Goal: Transaction & Acquisition: Purchase product/service

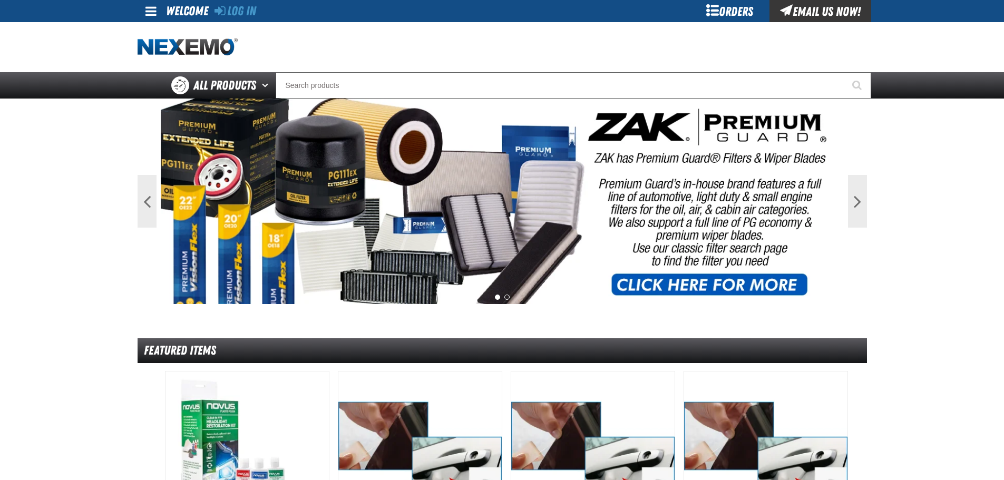
click at [727, 6] on div "Orders" at bounding box center [729, 11] width 79 height 22
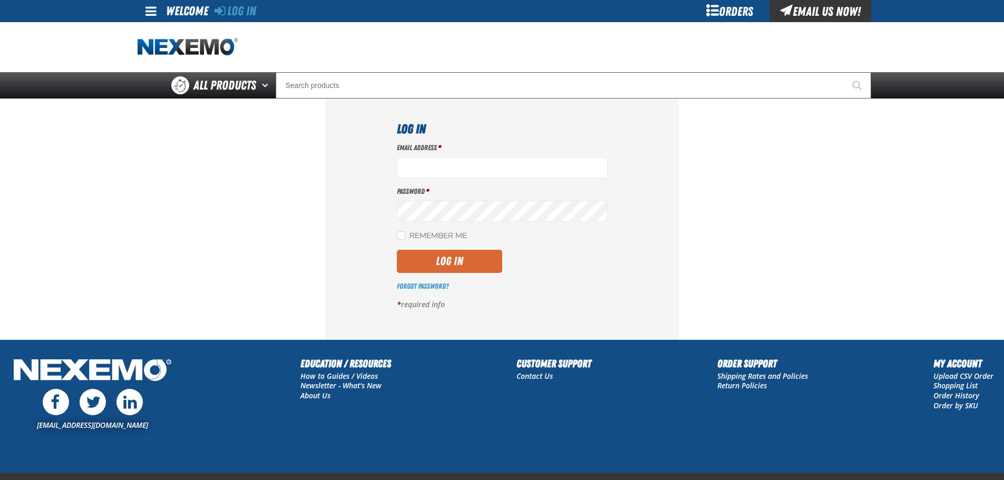
type input "[EMAIL_ADDRESS][DOMAIN_NAME]"
click at [457, 256] on button "Log In" at bounding box center [449, 261] width 105 height 23
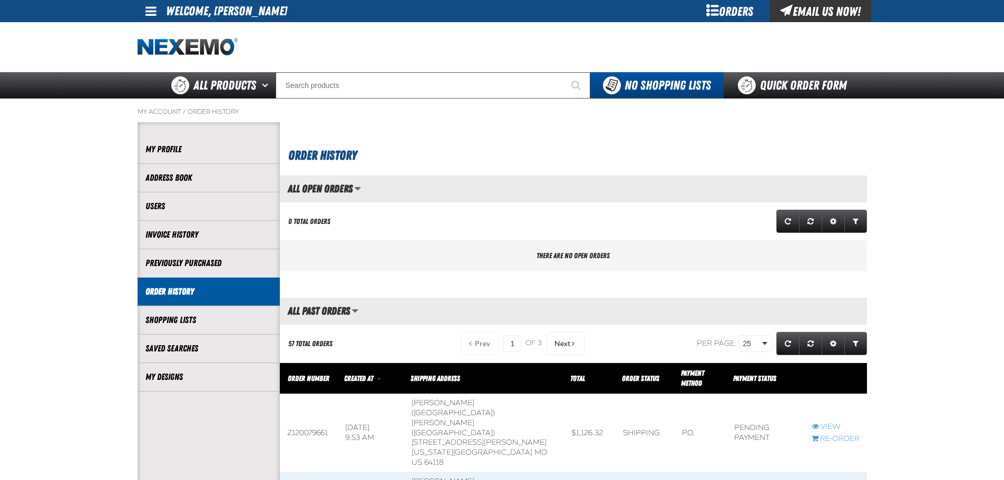
scroll to position [1, 1]
click at [780, 87] on link "Quick Order Form" at bounding box center [794, 85] width 143 height 26
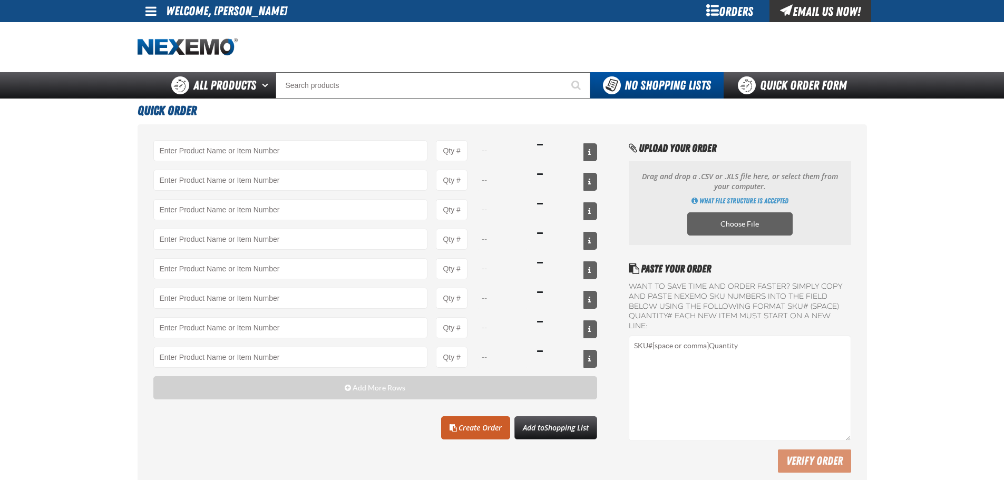
click at [331, 134] on div "-- -- -- -- -- -- -- -- Add More Rows Clear All Create Order" at bounding box center [502, 308] width 729 height 369
click at [327, 146] on input "Product" at bounding box center [290, 150] width 274 height 21
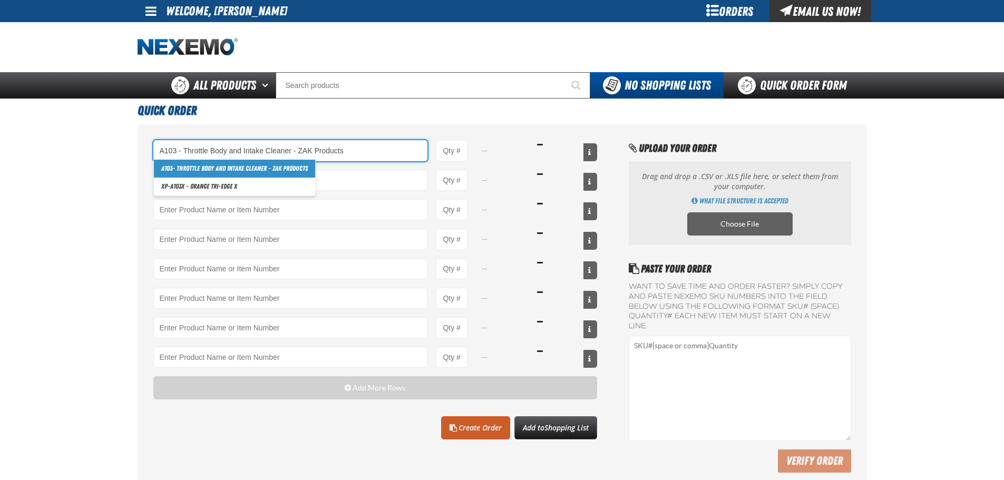
type input "A103 - Throttle Body and Intake Cleaner - ZAK Products"
type input "1"
select select "can"
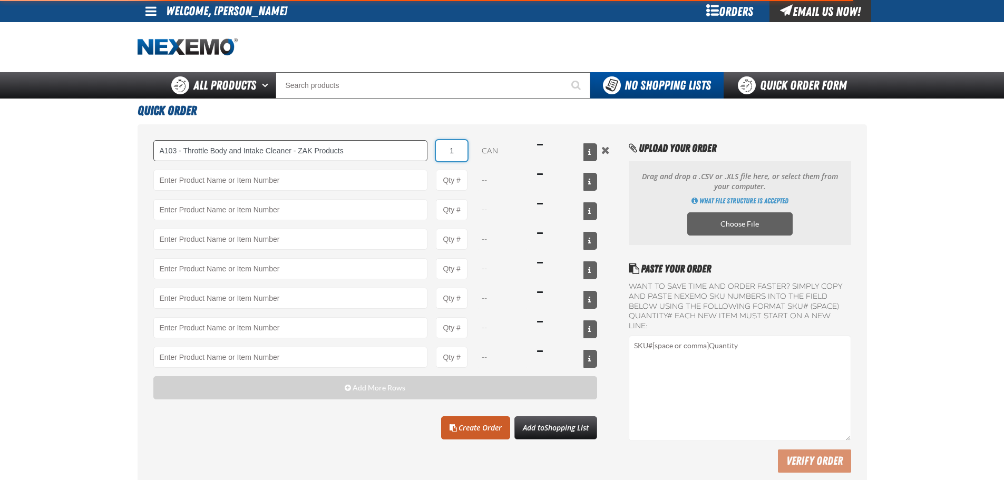
type input "A103 - Throttle Body and Intake Cleaner - ZAK Products"
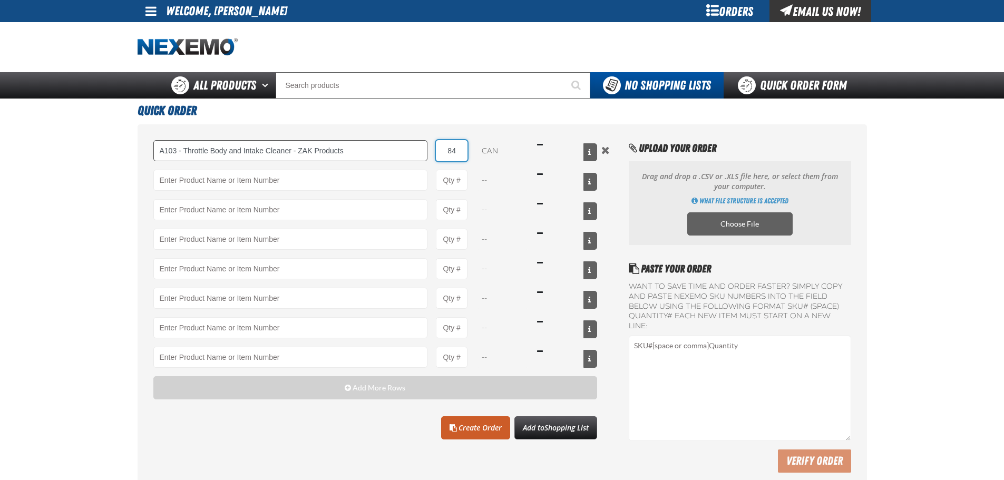
type input "84"
type input "B300 - Battery Service Kit - Corrosion Protection - ZAK Products"
type input "1"
select select "kit"
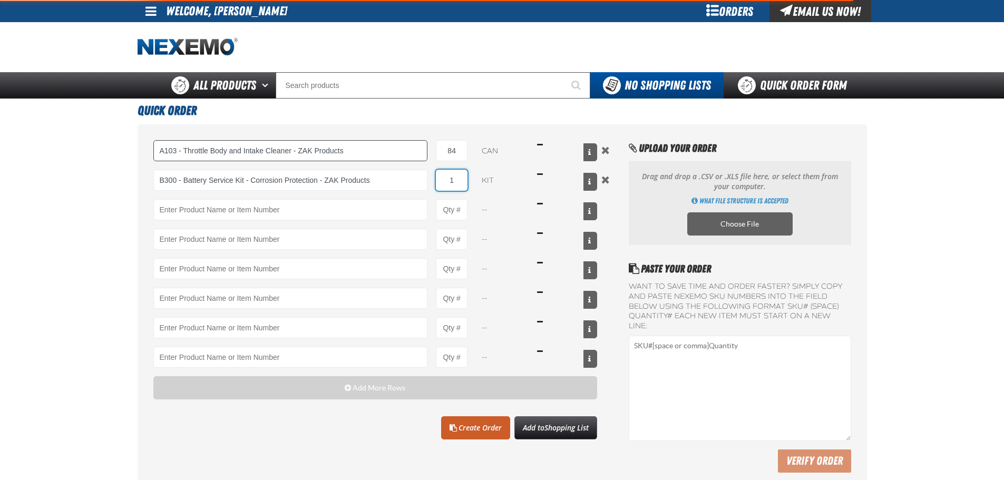
type input "B300 - Battery Service Kit - Corrosion Protection - ZAK Products"
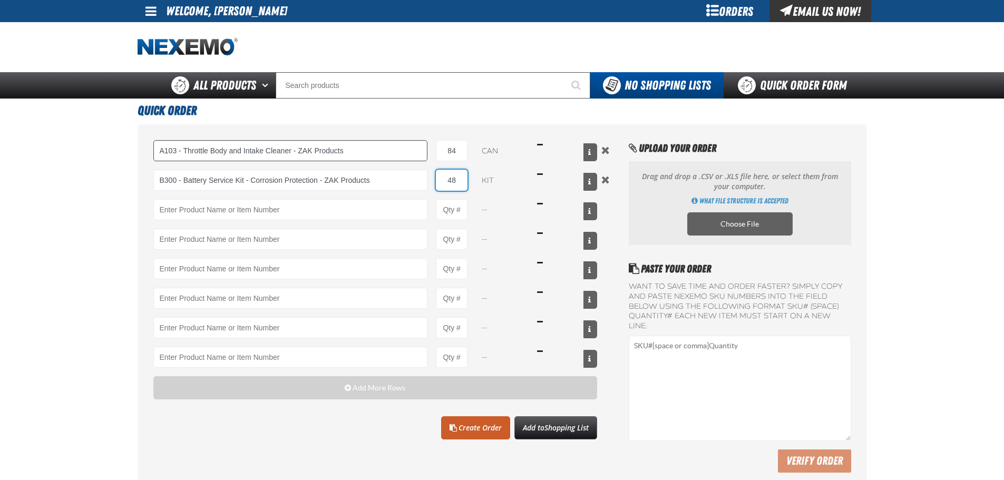
type input "48"
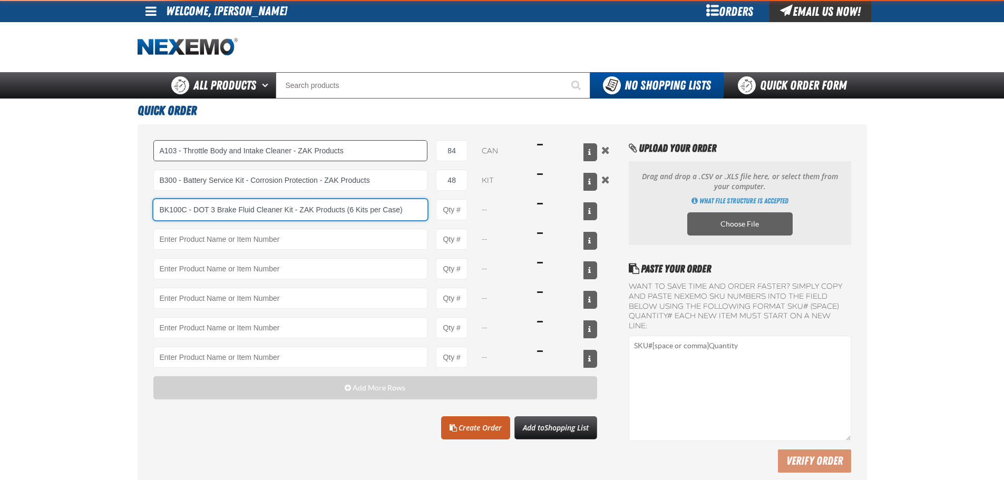
type input "BK100C - DOT 3 Brake Fluid Cleaner Kit - ZAK Products (6 Kits per Case)"
type input "1"
select select "kit"
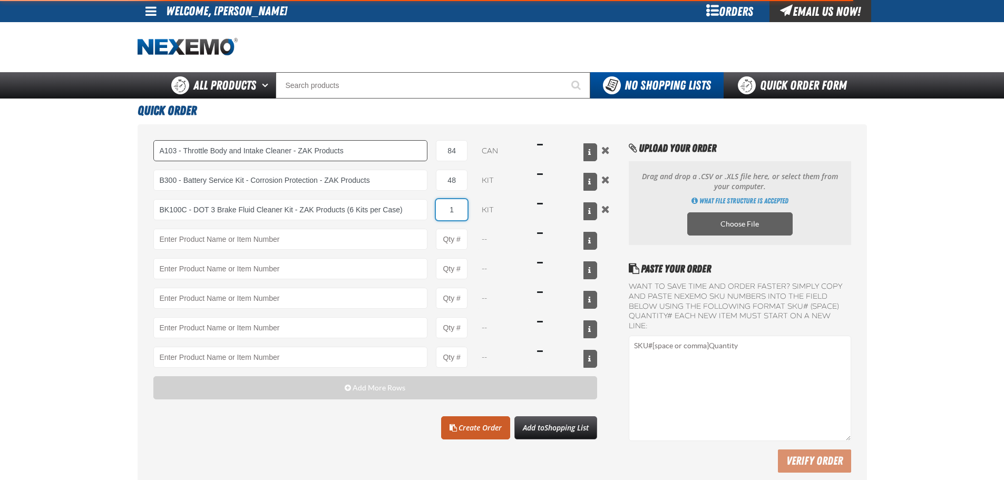
type input "BK100C - DOT 3 Brake Fluid Cleaner Kit - ZAK Products (6 Kits per Case)"
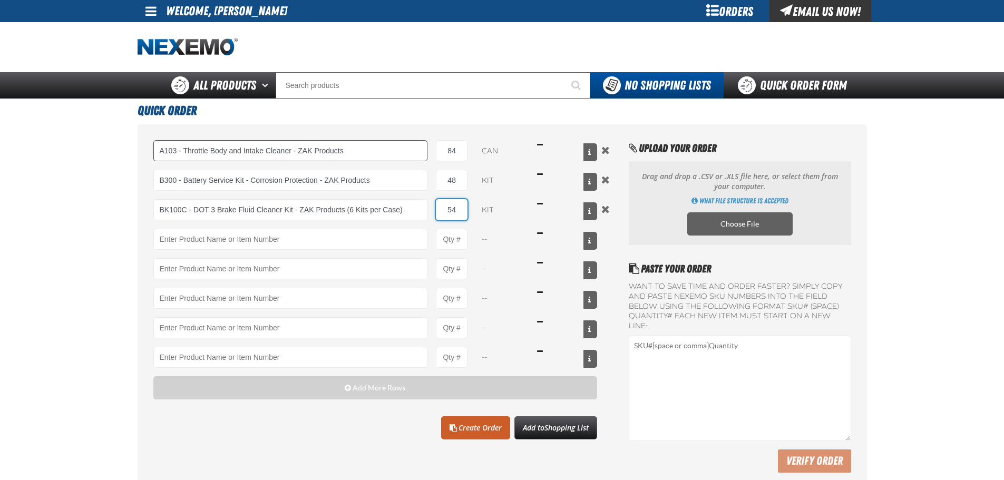
type input "54"
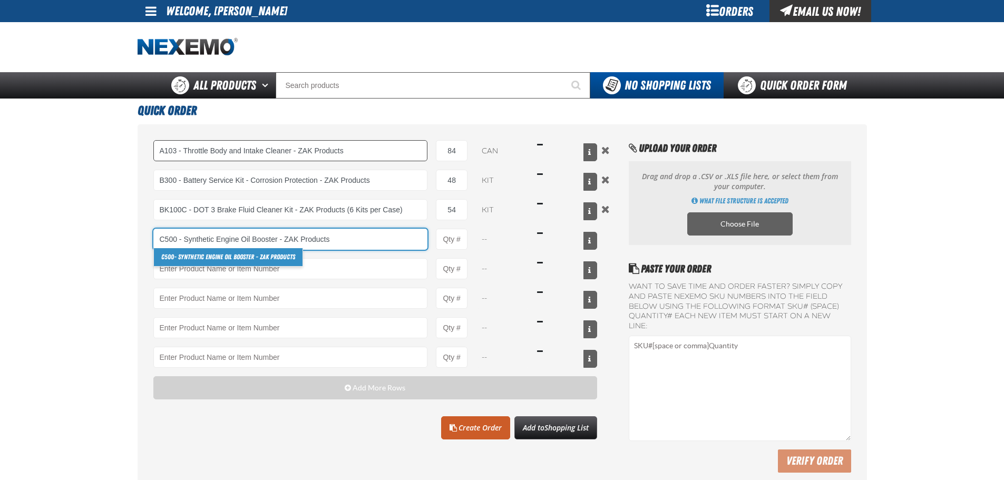
type input "C500 - Synthetic Engine Oil Booster - ZAK Products"
type input "1"
select select "bottle"
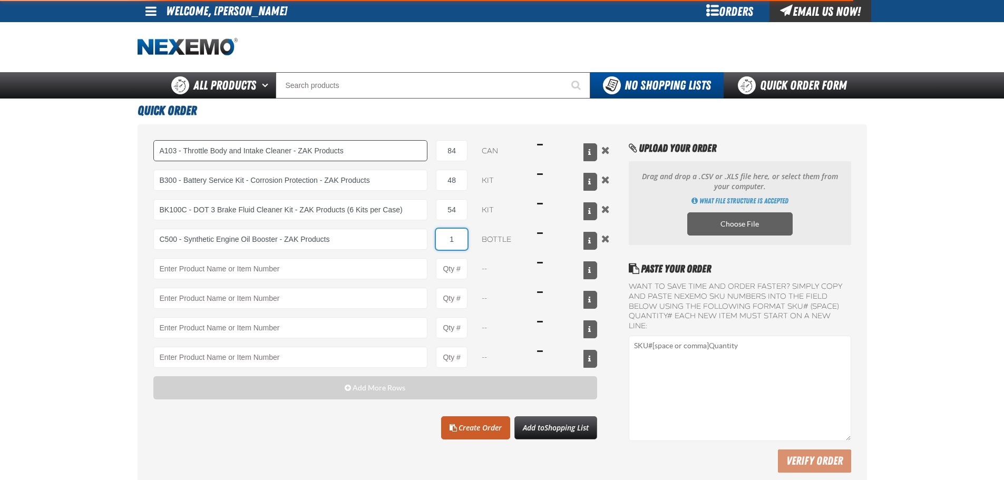
type input "C500 - Synthetic Engine Oil Booster - ZAK Products"
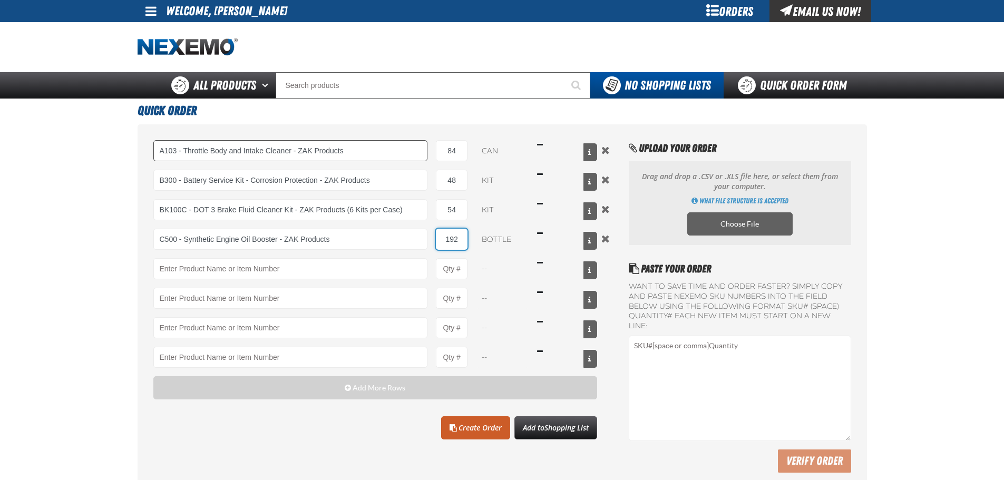
type input "192"
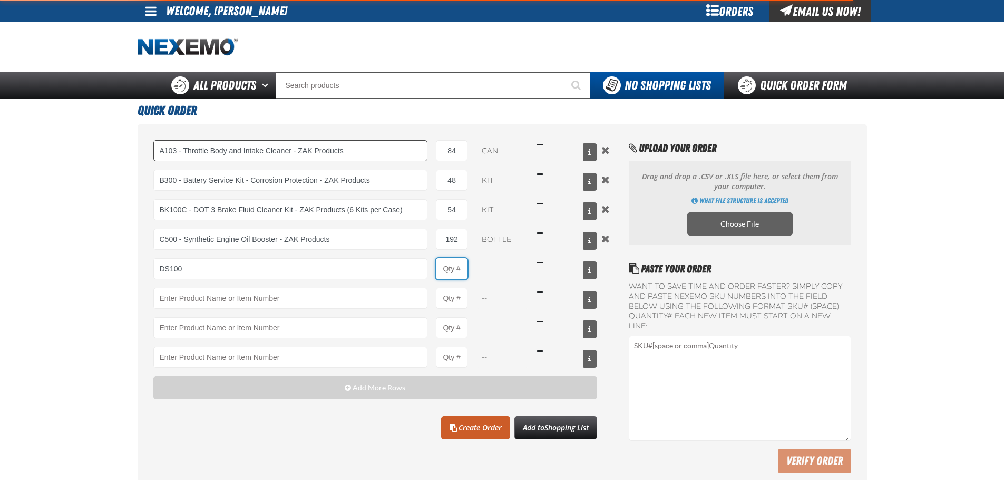
type input "DS100 - Differential Supplement - ZAK Products"
type input "1"
select select "bottle"
type input "DS100 - Differential Supplement - ZAK Products"
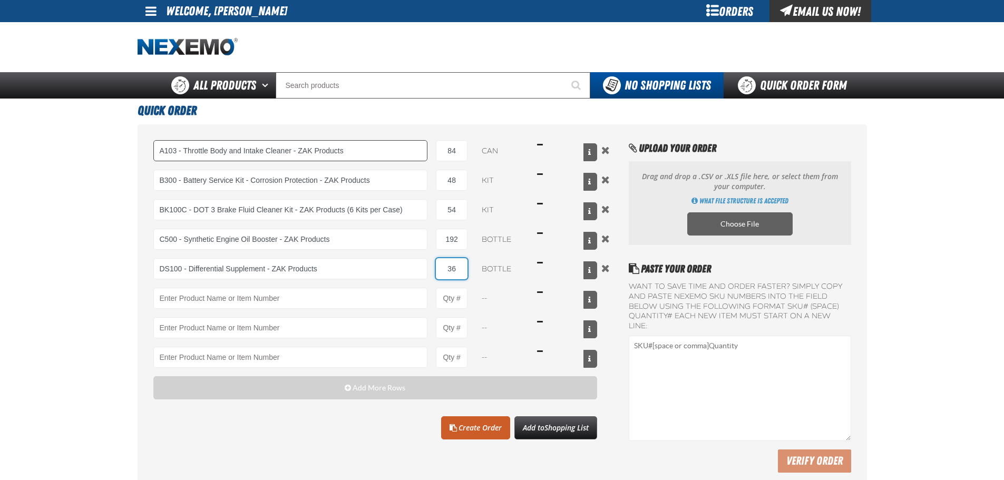
type input "36"
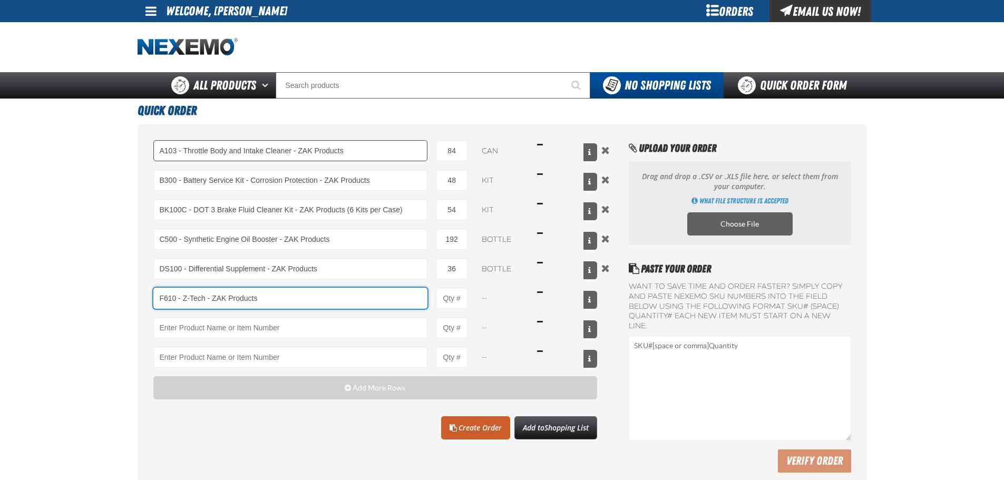
type input "F610 - Z-Tech - ZAK Products"
type input "1"
select select "bottle"
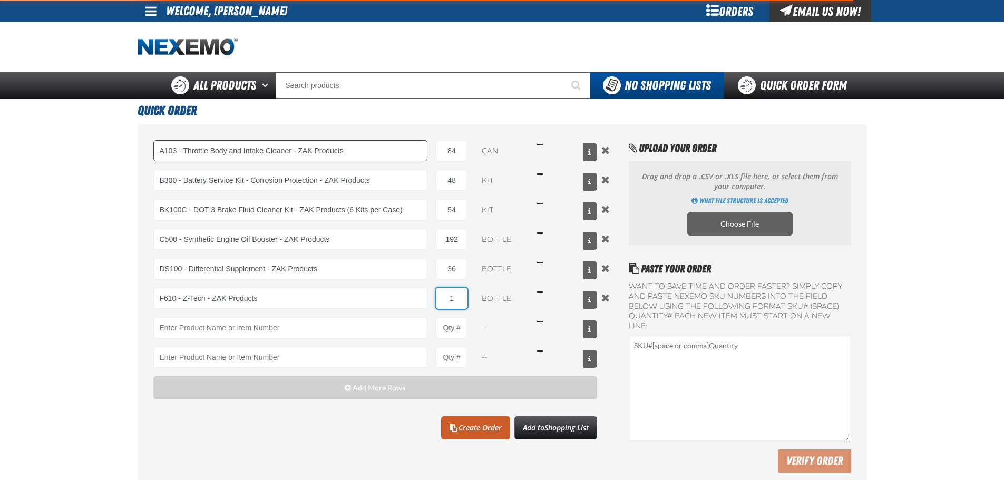
type input "F610 - Z-Tech - ZAK Products"
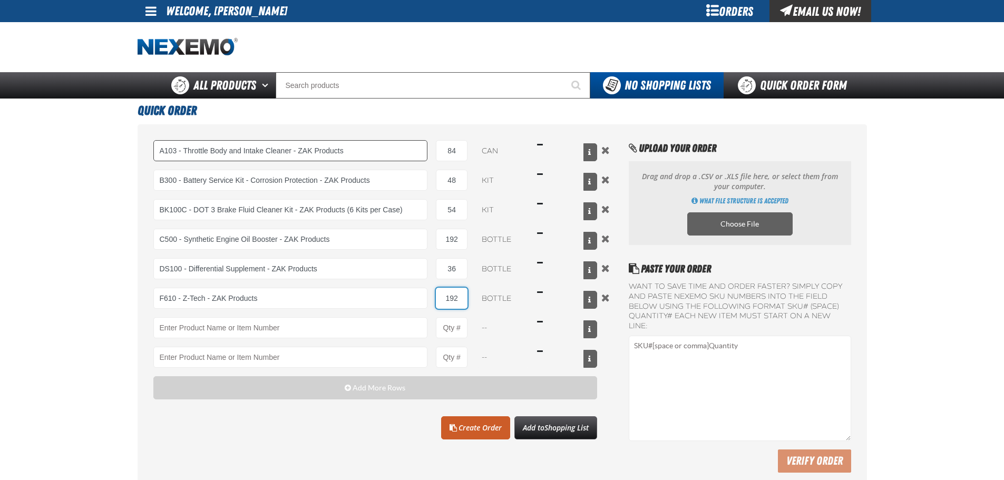
type input "192"
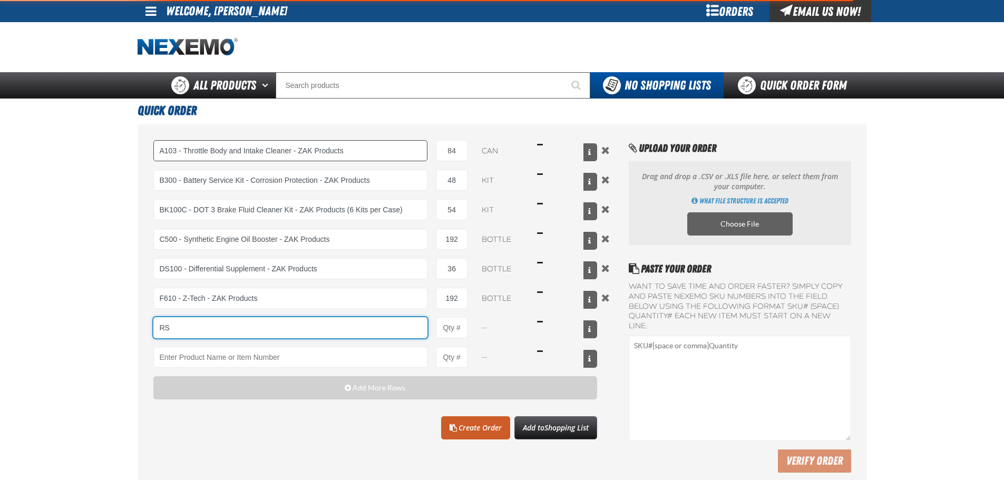
type input "R"
type input "TSF200 - 2-Step GDI Intake Cleaning Service"
type input "1"
type input "TSF200 - 2-Step GDI Intake Cleaning Service"
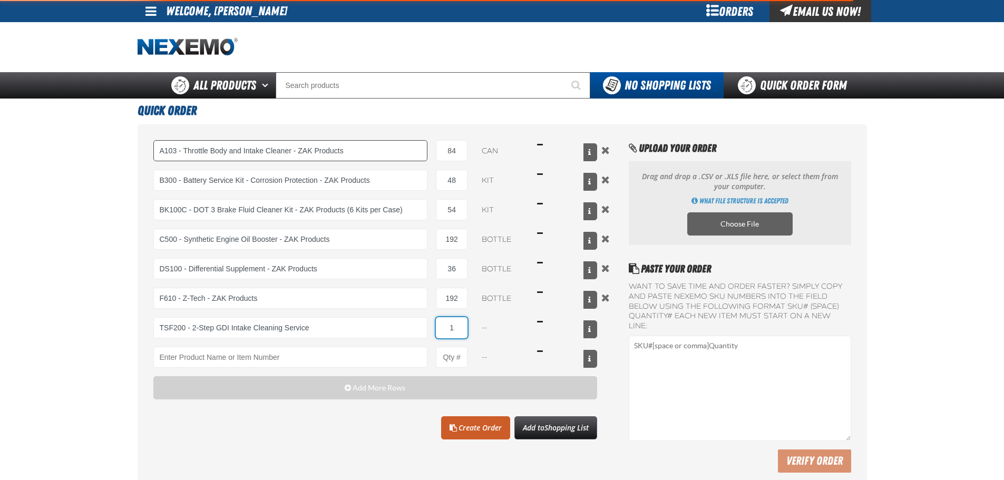
select select "kit"
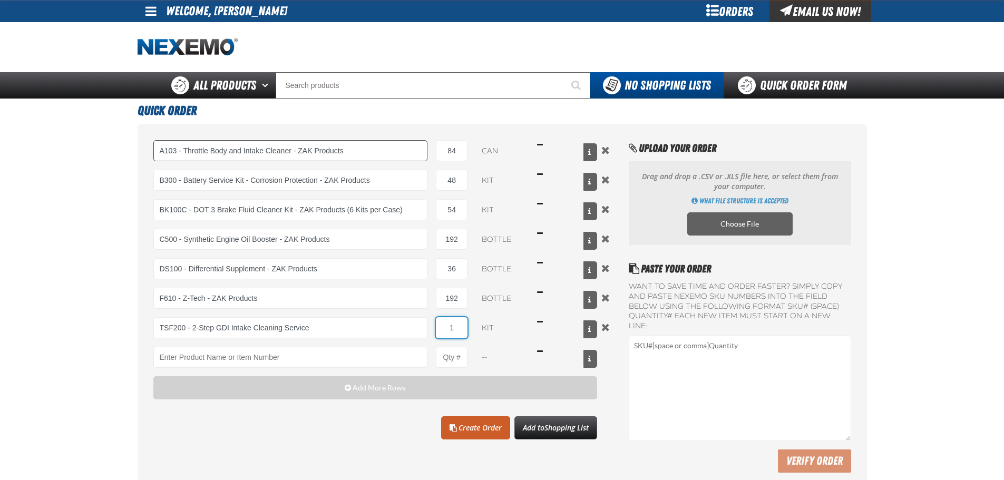
type input "TSF200 - 2-Step GDI Intake Cleaning Service"
type input "54"
click at [518, 365] on div "--" at bounding box center [502, 357] width 53 height 21
click at [486, 430] on link "Create Order" at bounding box center [475, 427] width 69 height 23
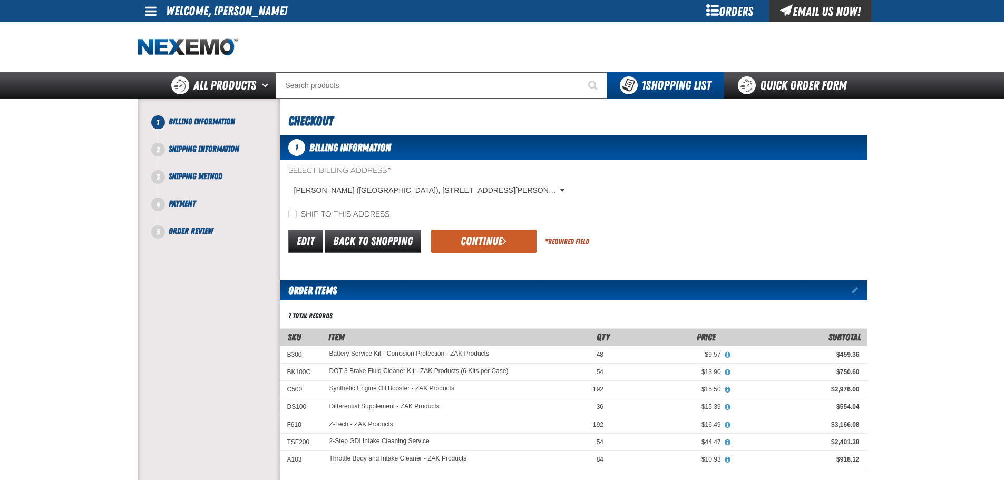
click at [360, 208] on div "Select Billing Address * Van Subaru (MO), 90 Northwest Vivion Road, KANSAS CITY…" at bounding box center [573, 192] width 587 height 54
click at [356, 213] on label "Ship to this address" at bounding box center [338, 215] width 101 height 10
click at [297, 213] on input "Ship to this address" at bounding box center [292, 214] width 8 height 8
checkbox input "true"
click at [455, 244] on button "Continue" at bounding box center [483, 241] width 105 height 23
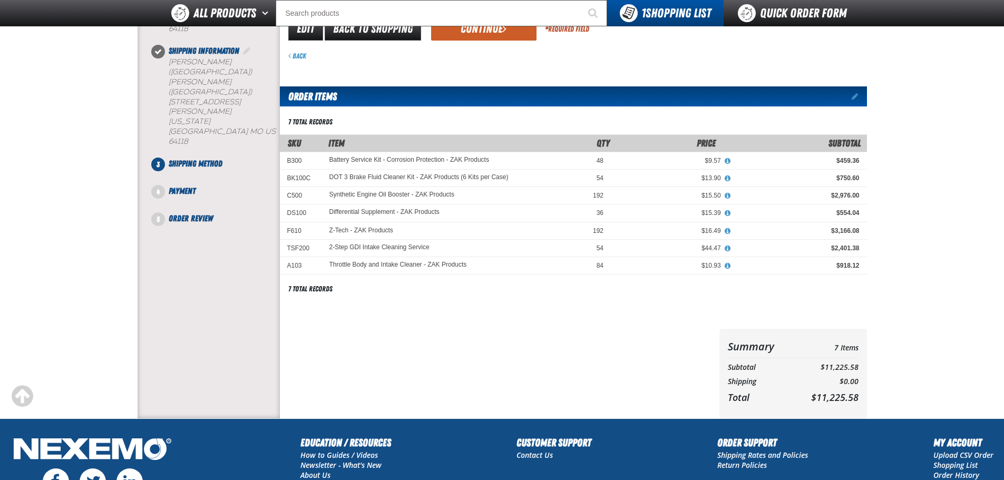
scroll to position [105, 0]
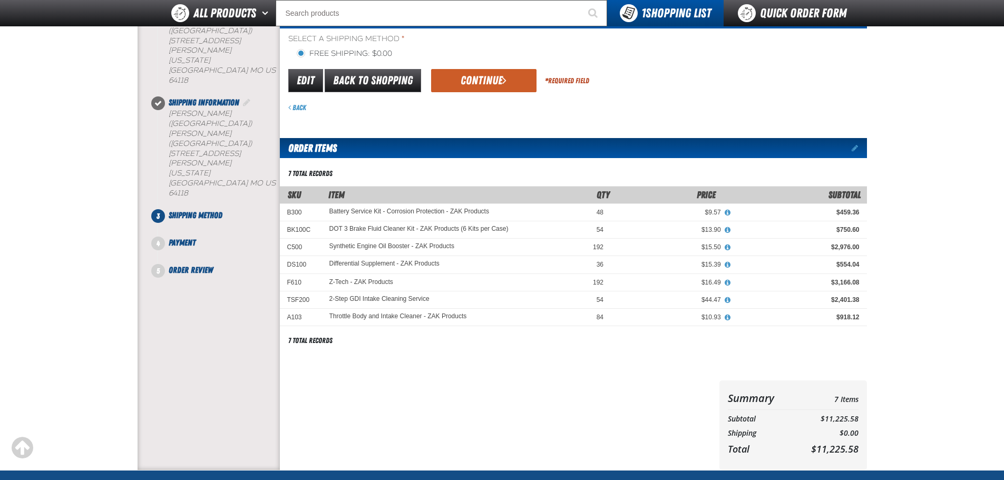
drag, startPoint x: 485, startPoint y: 81, endPoint x: 484, endPoint y: 71, distance: 10.1
click at [485, 81] on button "Continue" at bounding box center [483, 80] width 105 height 23
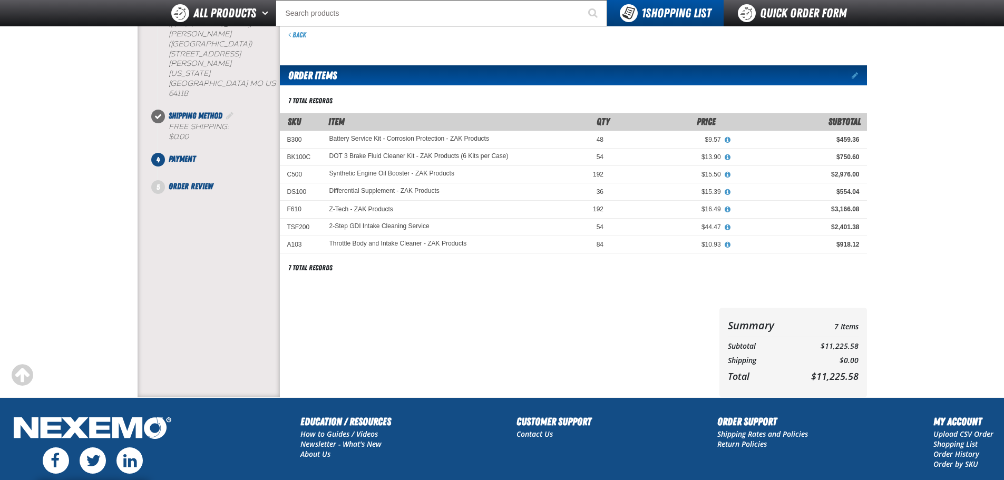
scroll to position [158, 0]
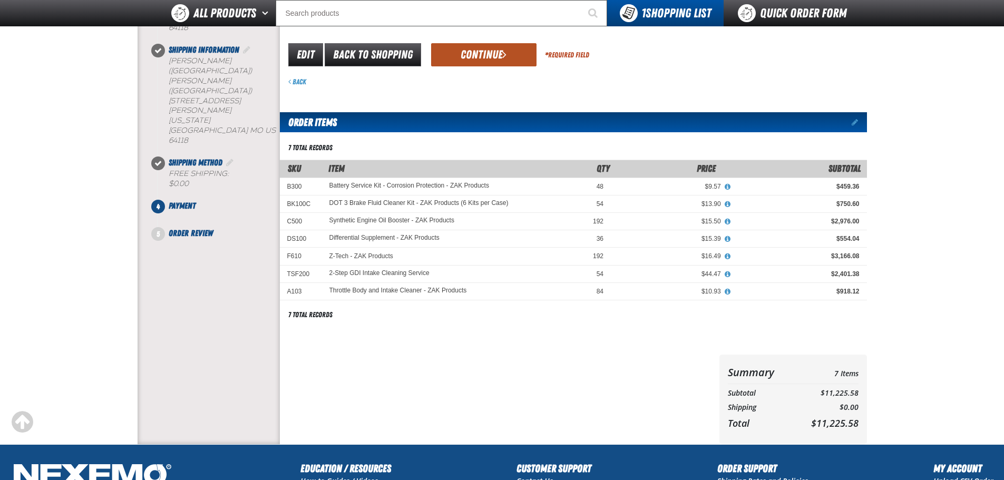
click at [490, 60] on button "Continue" at bounding box center [483, 54] width 105 height 23
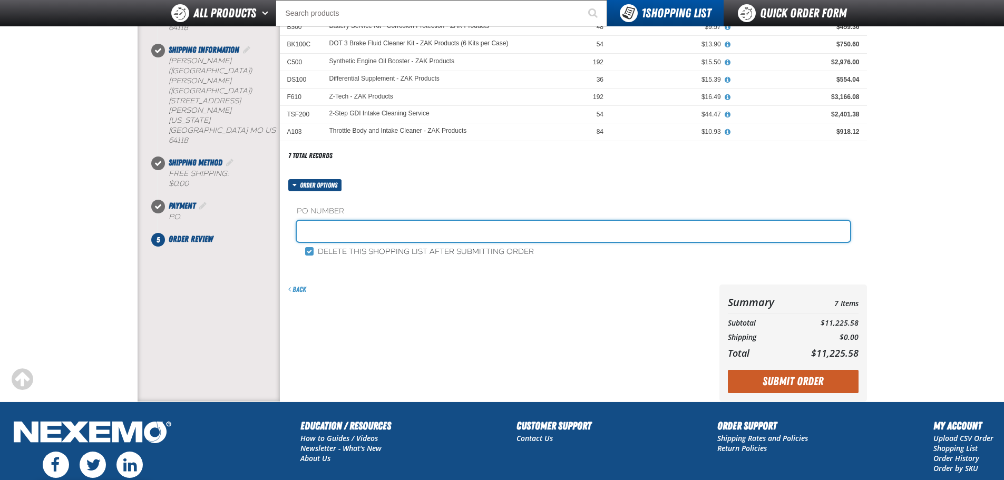
click at [387, 232] on input "text" at bounding box center [573, 231] width 553 height 21
type input "840898JC"
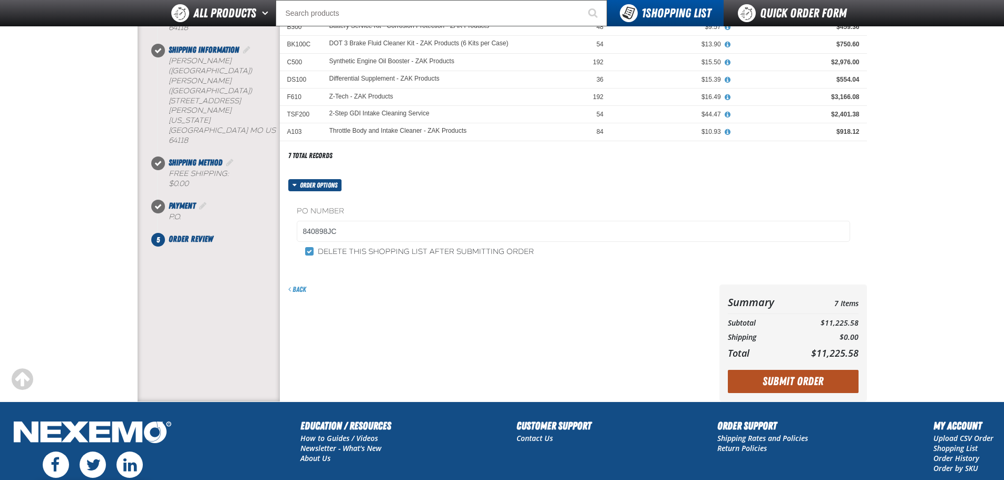
click at [776, 381] on button "Submit Order" at bounding box center [793, 381] width 131 height 23
